Goal: Task Accomplishment & Management: Manage account settings

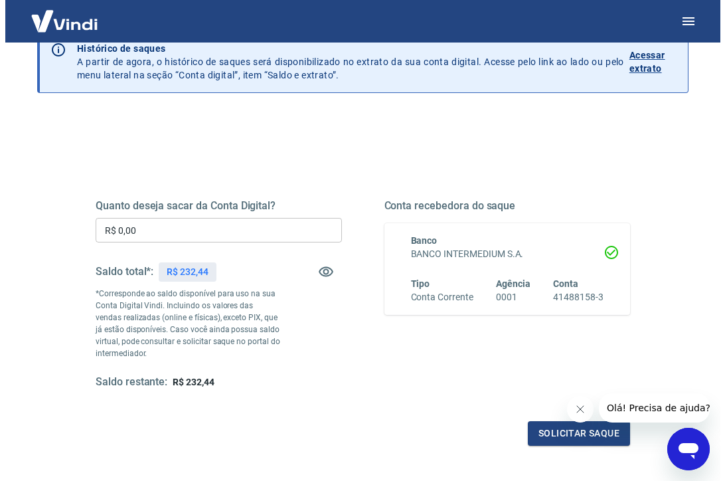
scroll to position [84, 0]
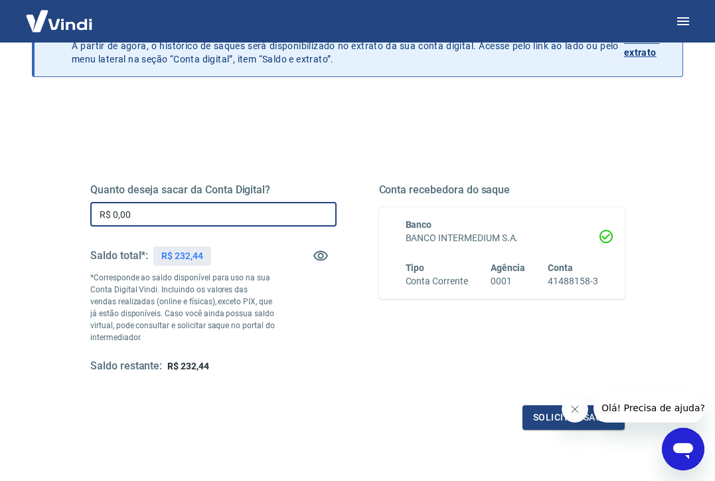
click at [161, 212] on input "R$ 0,00" at bounding box center [213, 214] width 246 height 25
type input "R$ 232,44"
click at [539, 417] on button "Solicitar saque" at bounding box center [574, 417] width 102 height 25
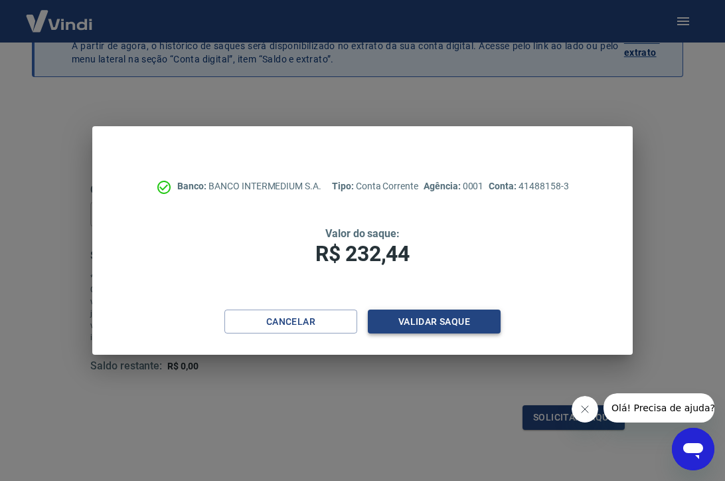
click at [433, 315] on button "Validar saque" at bounding box center [434, 321] width 133 height 25
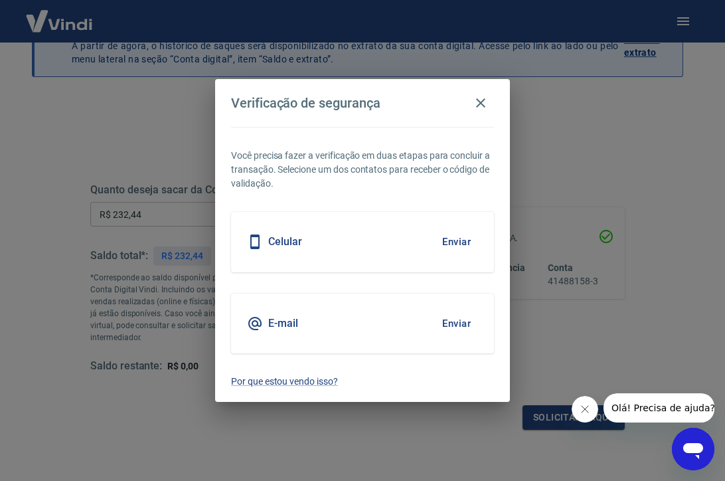
click at [408, 244] on div "Celular Enviar" at bounding box center [362, 242] width 263 height 60
drag, startPoint x: 455, startPoint y: 244, endPoint x: 465, endPoint y: 236, distance: 13.3
click at [454, 244] on button "Enviar" at bounding box center [456, 242] width 43 height 28
click at [451, 244] on body "Saque Histórico de saques A partir de agora, o histórico de saques será disponi…" at bounding box center [362, 156] width 725 height 481
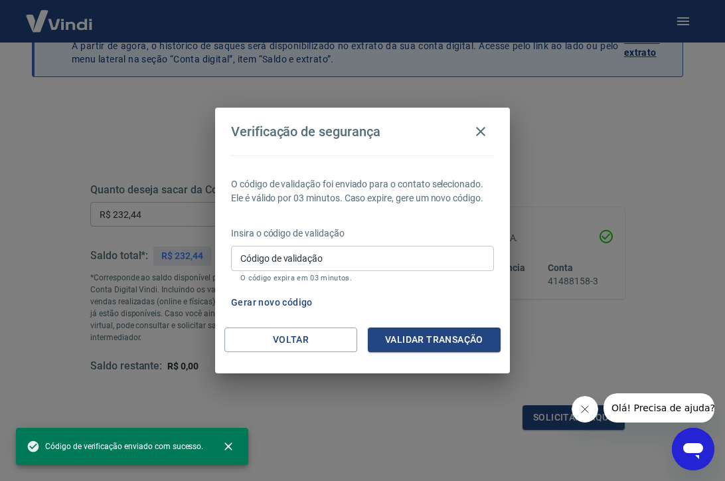
click at [360, 249] on input "Código de validação" at bounding box center [362, 258] width 263 height 25
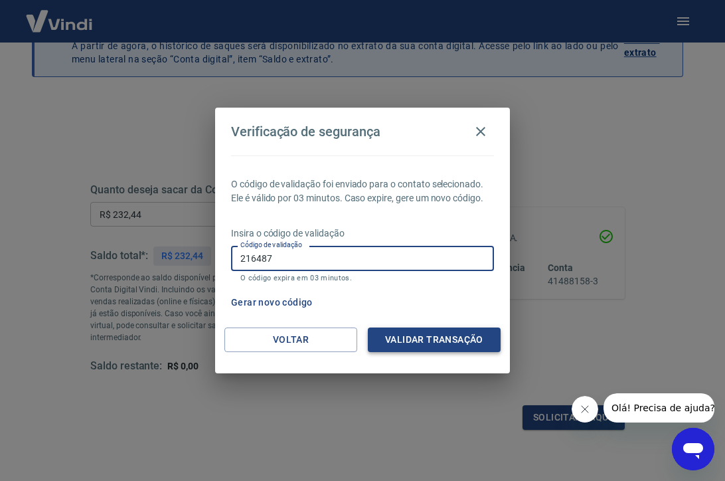
type input "216487"
click at [443, 329] on button "Validar transação" at bounding box center [434, 339] width 133 height 25
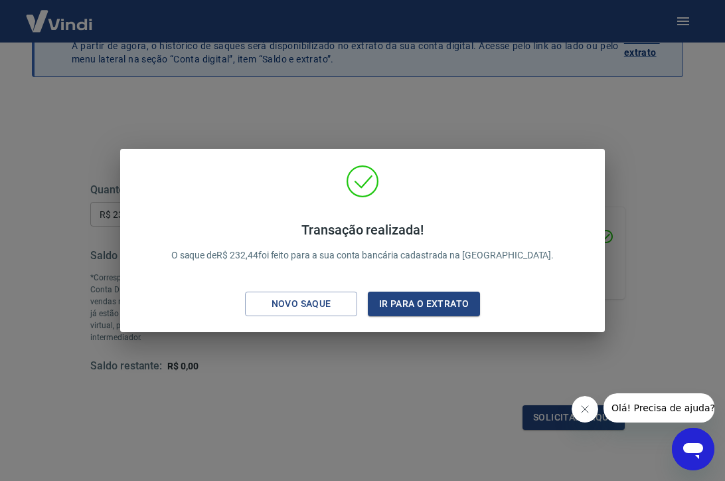
click at [694, 152] on div "Transação realizada! O saque de R$ 232,44 foi feito para a sua conta bancária c…" at bounding box center [362, 240] width 725 height 481
